Goal: Task Accomplishment & Management: Manage account settings

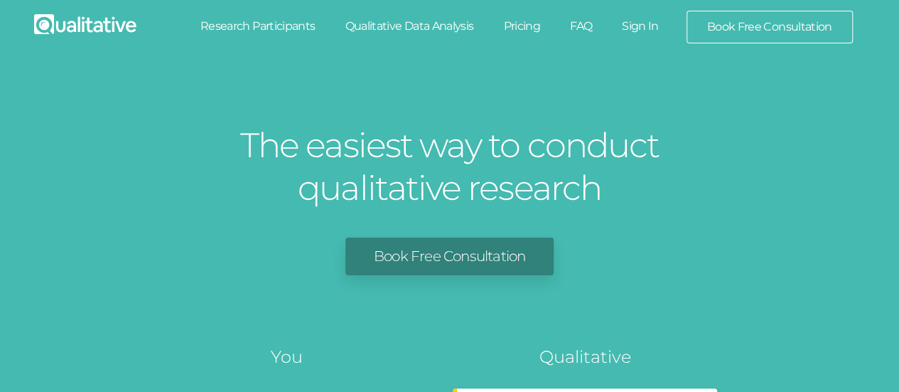
click at [641, 26] on link "Sign In" at bounding box center [640, 26] width 67 height 31
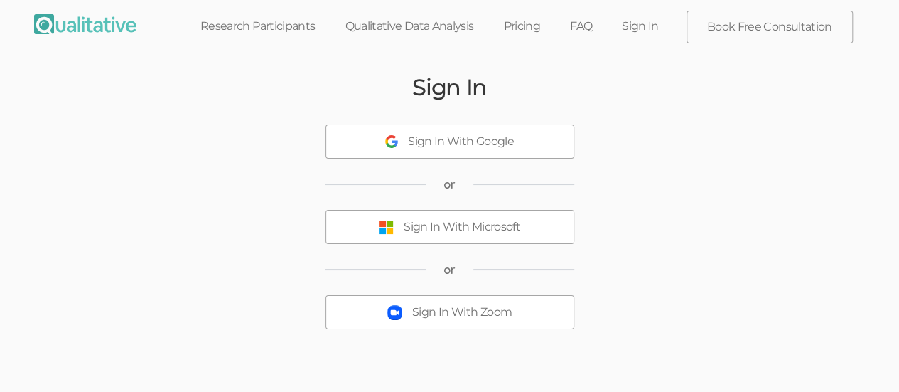
click at [410, 233] on div "Sign In With Microsoft" at bounding box center [462, 227] width 117 height 16
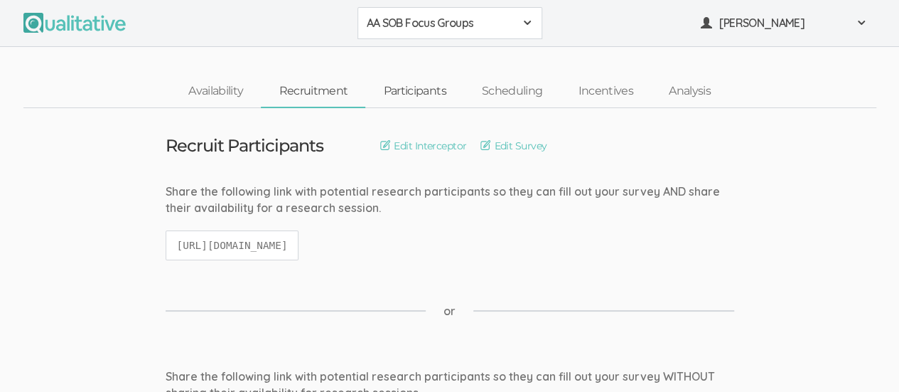
click at [423, 92] on link "Participants" at bounding box center [414, 91] width 98 height 31
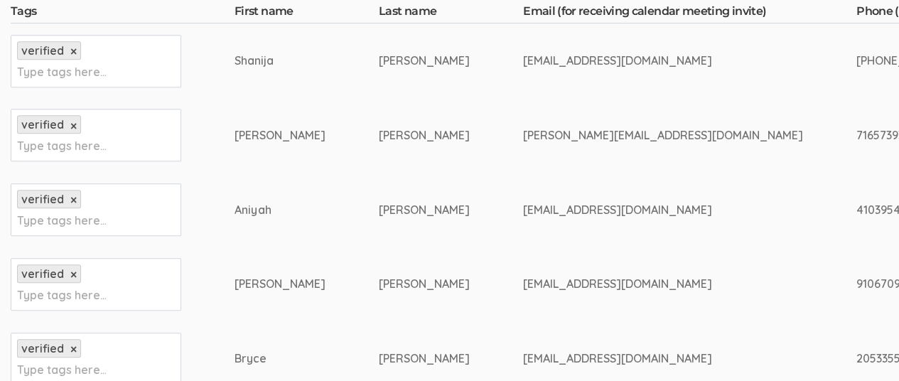
scroll to position [407, 0]
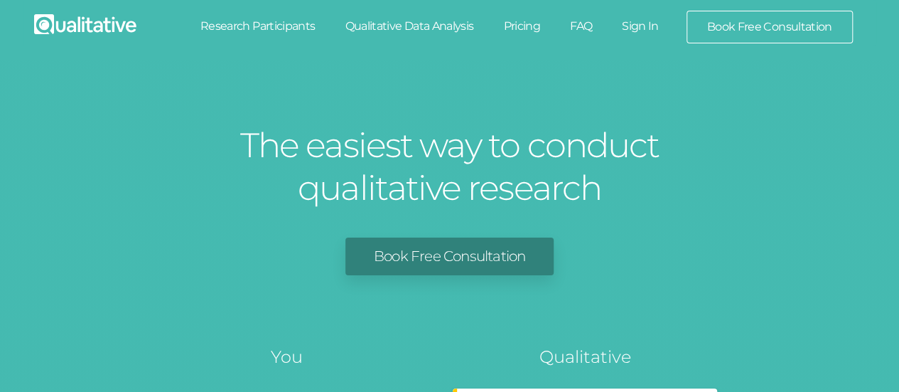
click at [638, 26] on link "Sign In" at bounding box center [640, 26] width 67 height 31
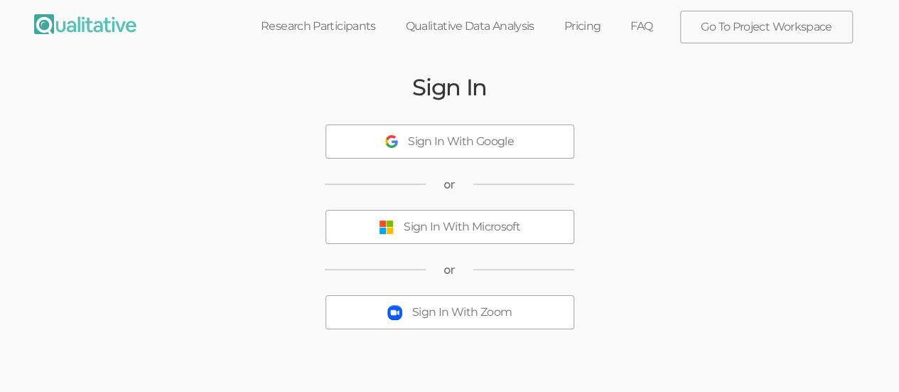
click at [436, 233] on div "Sign In With Microsoft" at bounding box center [462, 227] width 117 height 16
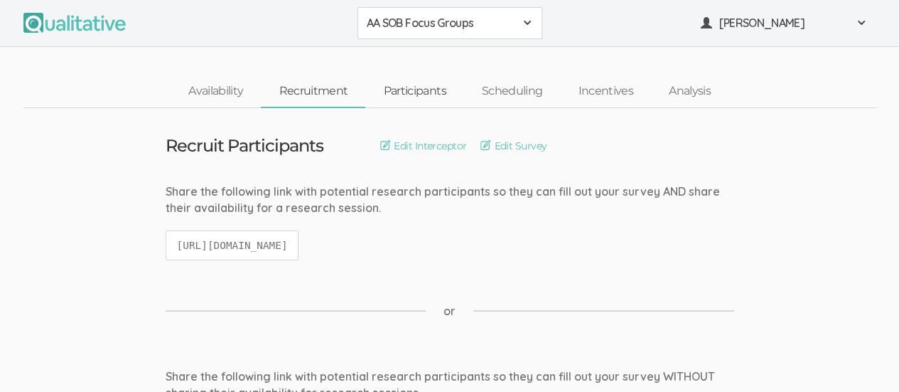
click at [428, 95] on link "Participants" at bounding box center [414, 91] width 98 height 31
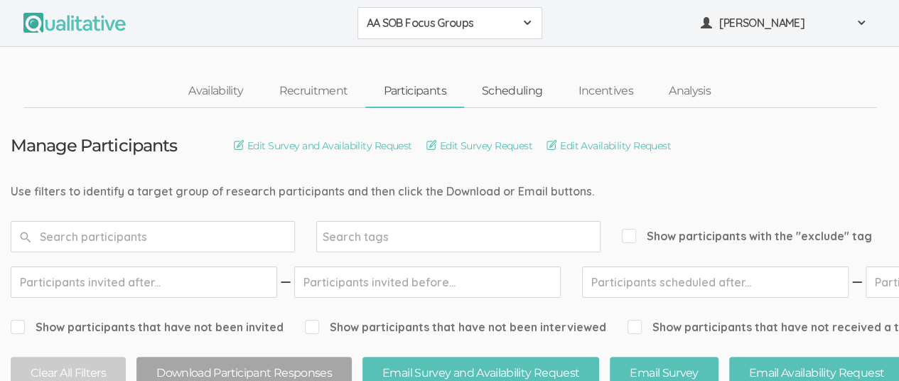
click at [502, 86] on link "Scheduling" at bounding box center [512, 91] width 97 height 31
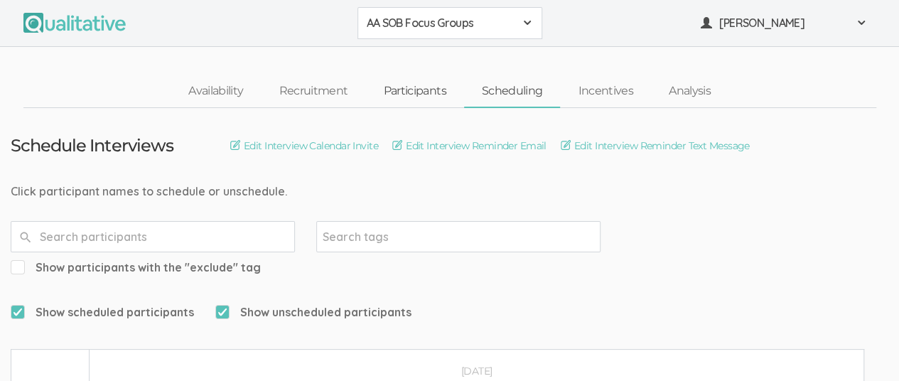
click at [414, 85] on link "Participants" at bounding box center [414, 91] width 98 height 31
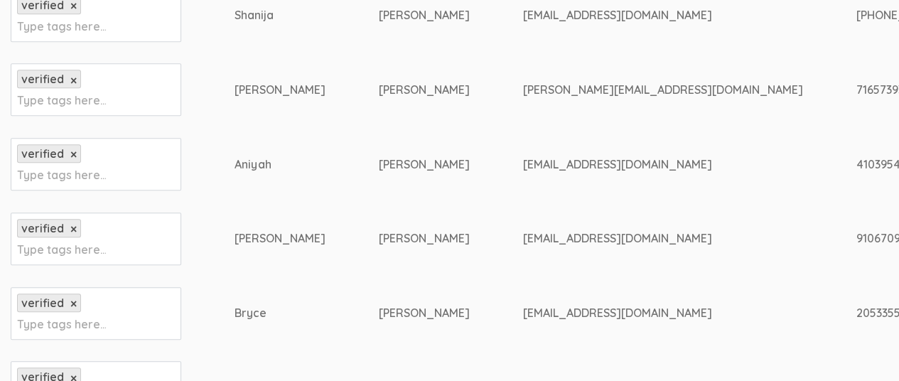
scroll to position [455, 0]
drag, startPoint x: 489, startPoint y: 87, endPoint x: 644, endPoint y: 96, distance: 155.2
click at [644, 96] on td "sarah.e.noel36@gmail.com" at bounding box center [689, 88] width 333 height 75
copy div "sarah.e.noel36@gmail.com"
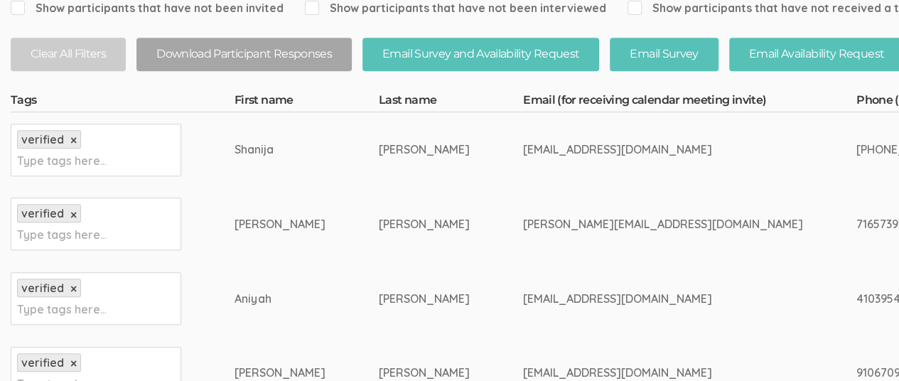
scroll to position [320, 0]
drag, startPoint x: 487, startPoint y: 148, endPoint x: 646, endPoint y: 147, distance: 158.6
click at [646, 147] on div "shanijac12344@gmail.com" at bounding box center [663, 149] width 280 height 16
copy div "shanijac12344@gmail.com"
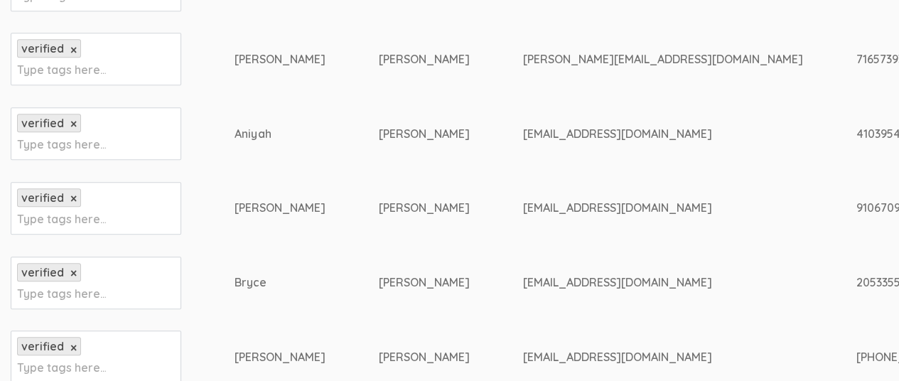
scroll to position [483, 0]
drag, startPoint x: 488, startPoint y: 134, endPoint x: 641, endPoint y: 139, distance: 153.6
click at [641, 139] on div "apmoody6@gmail.com" at bounding box center [663, 135] width 280 height 16
copy div "apmoody6@gmail.com"
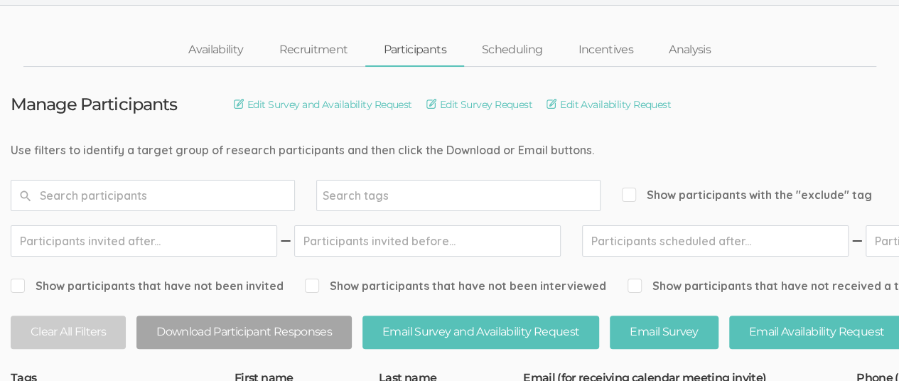
scroll to position [0, 0]
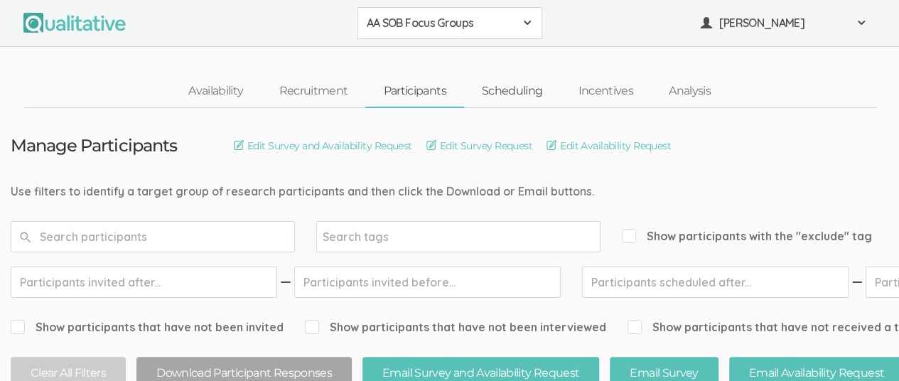
click at [509, 89] on link "Scheduling" at bounding box center [512, 91] width 97 height 31
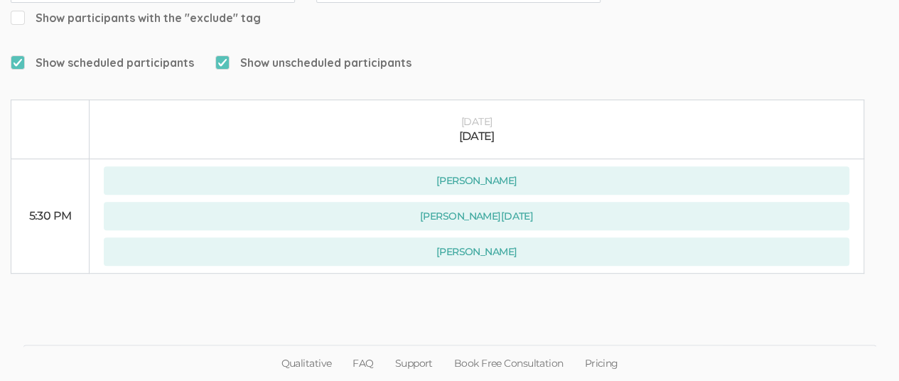
scroll to position [218, 0]
